Goal: Transaction & Acquisition: Purchase product/service

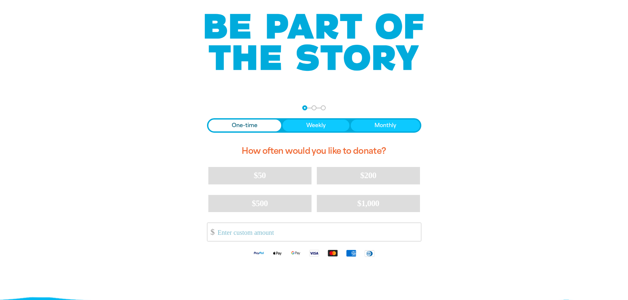
scroll to position [55, 0]
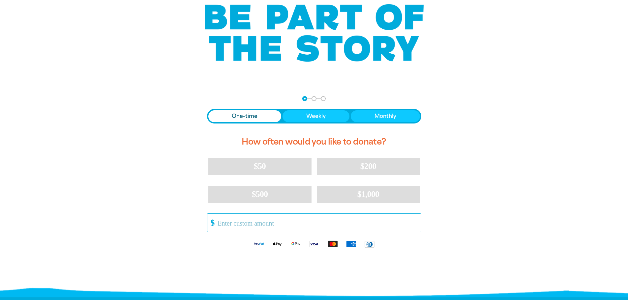
click at [218, 224] on input "Other Amount" at bounding box center [317, 223] width 208 height 18
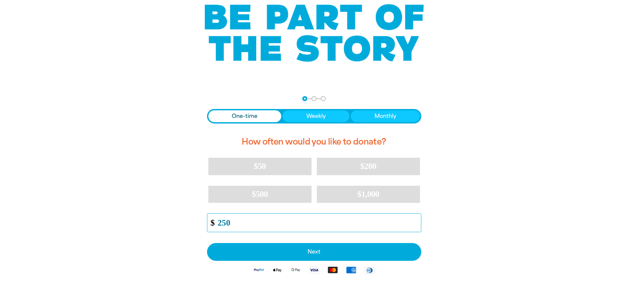
type input "250.00"
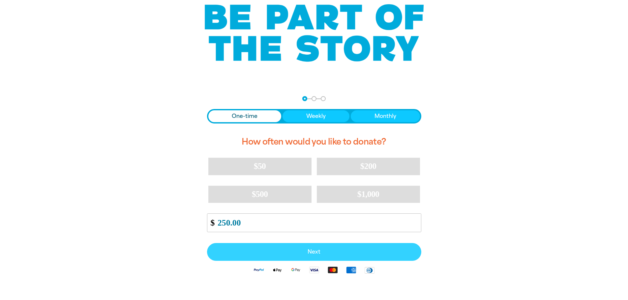
click at [316, 255] on span "Next" at bounding box center [314, 252] width 200 height 5
select select "AU"
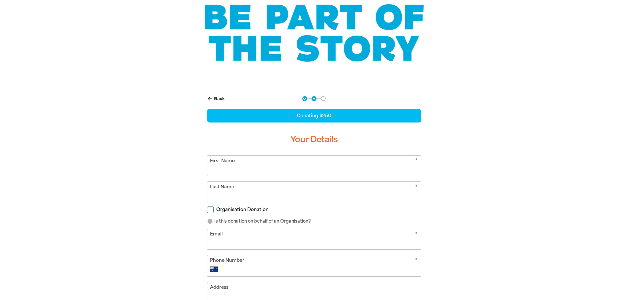
click at [215, 172] on input "First Name" at bounding box center [314, 166] width 214 height 20
type input "Merelie"
type input "Hall"
type input "[EMAIL_ADDRESS][DOMAIN_NAME]"
type input "0408 963 561"
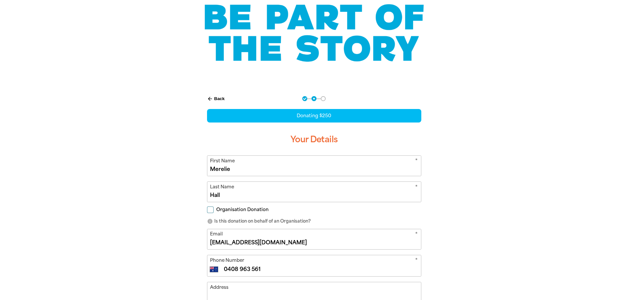
type input "[STREET_ADDRESS][PERSON_NAME]"
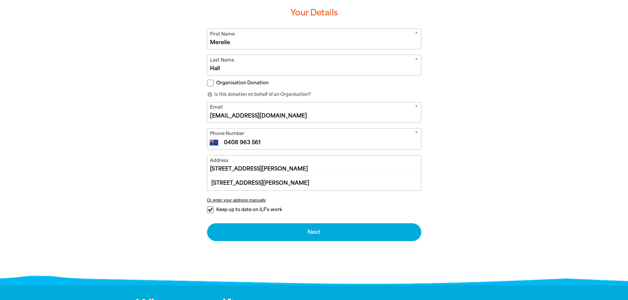
scroll to position [190, 0]
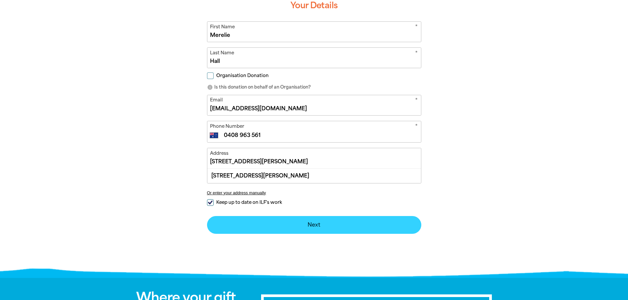
click at [313, 224] on button "Next chevron_right" at bounding box center [314, 225] width 214 height 18
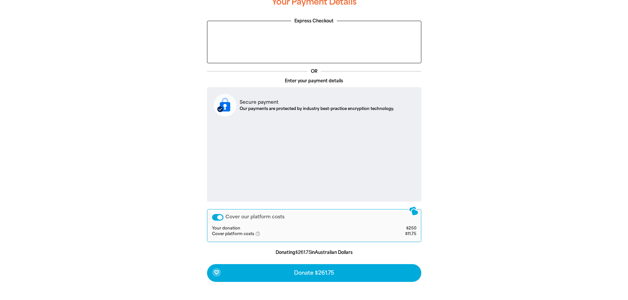
scroll to position [181, 0]
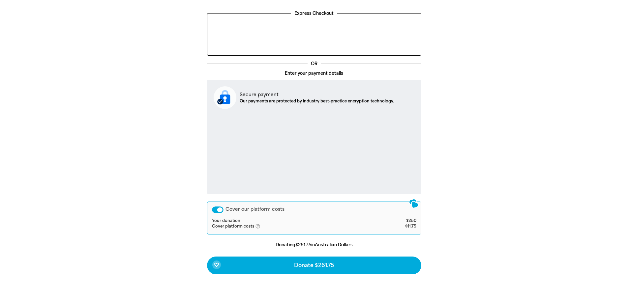
click at [220, 210] on div "Cover our platform costs" at bounding box center [218, 210] width 12 height 7
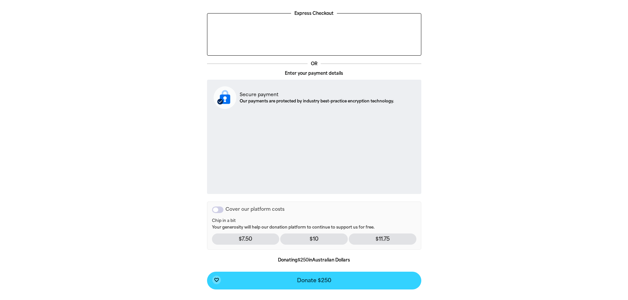
click at [312, 281] on span "Donate $250" at bounding box center [314, 280] width 34 height 5
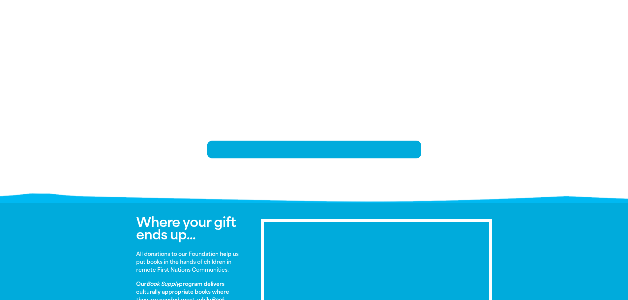
scroll to position [135, 0]
